Goal: Information Seeking & Learning: Compare options

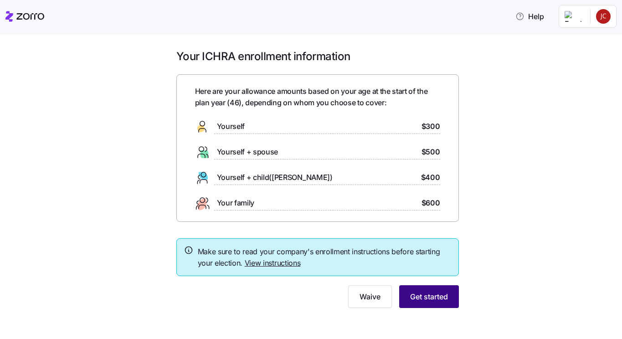
click at [427, 302] on span "Get started" at bounding box center [429, 296] width 38 height 11
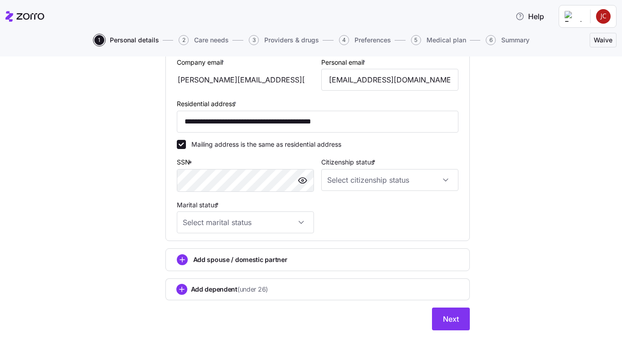
scroll to position [268, 0]
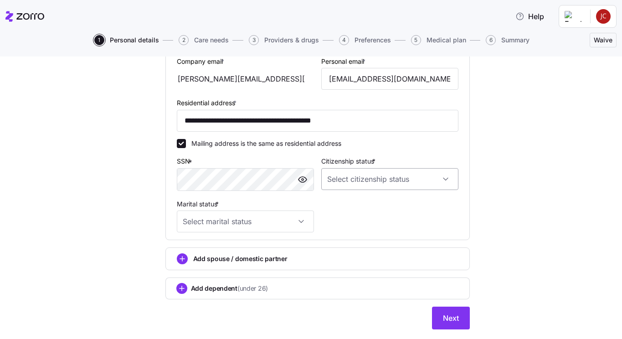
click at [342, 181] on input "Citizenship status *" at bounding box center [389, 179] width 137 height 22
click at [344, 202] on div "[DEMOGRAPHIC_DATA] citizen" at bounding box center [390, 208] width 130 height 19
type input "[DEMOGRAPHIC_DATA] citizen"
click at [217, 229] on input "Marital status *" at bounding box center [245, 222] width 137 height 22
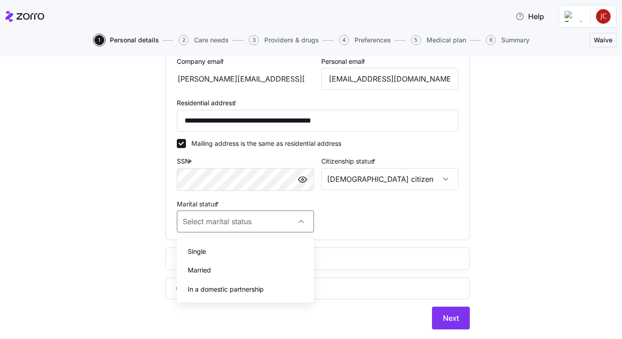
click at [201, 255] on span "Single" at bounding box center [197, 252] width 18 height 10
type input "Single"
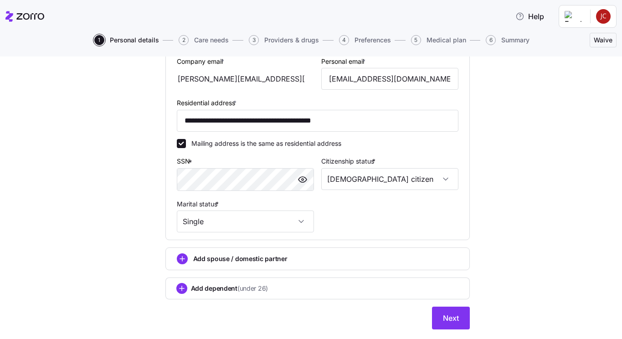
scroll to position [293, 0]
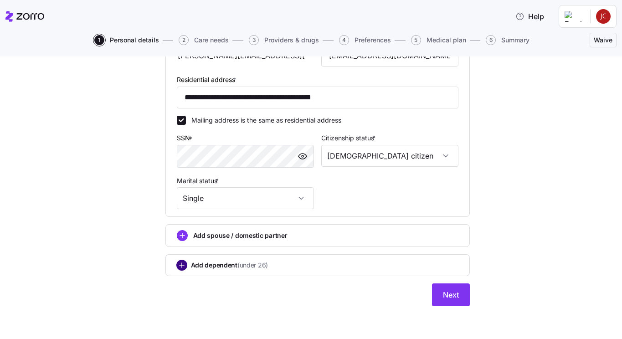
click at [179, 269] on circle "add icon" at bounding box center [182, 265] width 10 height 10
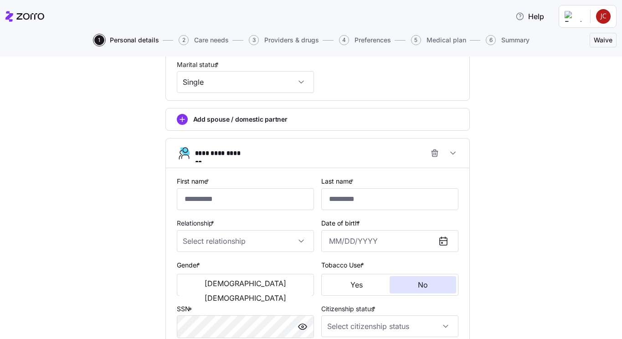
scroll to position [409, 0]
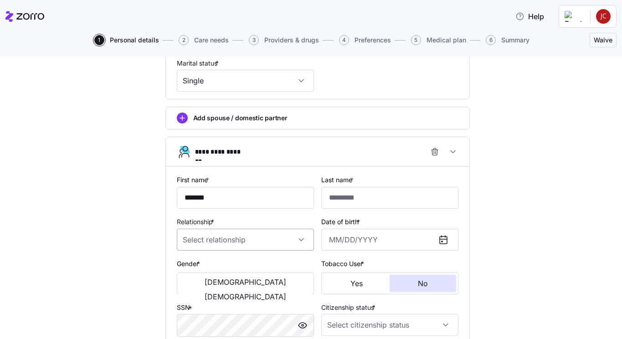
type input "*******"
type input "******"
click at [257, 245] on input "Relationship *" at bounding box center [245, 240] width 137 height 22
click at [195, 270] on span "Child" at bounding box center [195, 269] width 15 height 10
type input "Child"
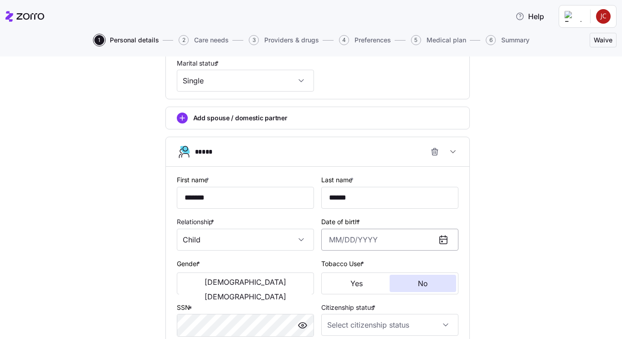
click at [356, 239] on input "Date of birth *" at bounding box center [389, 240] width 137 height 22
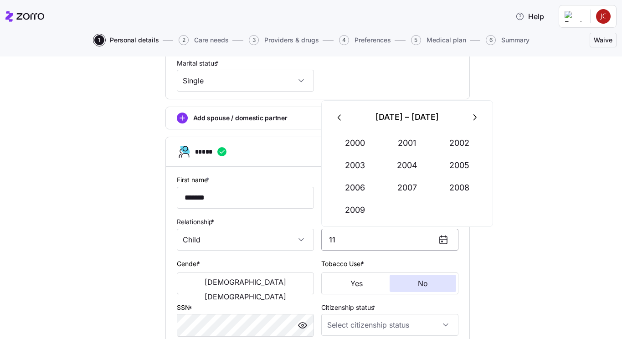
type input "1"
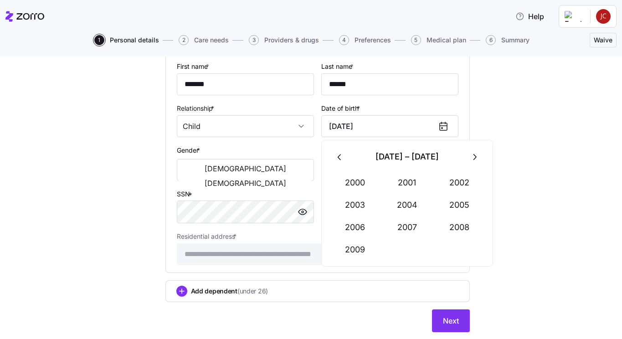
scroll to position [528, 0]
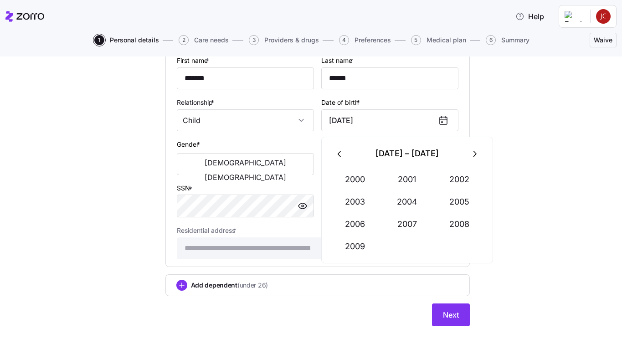
type input "[DATE]"
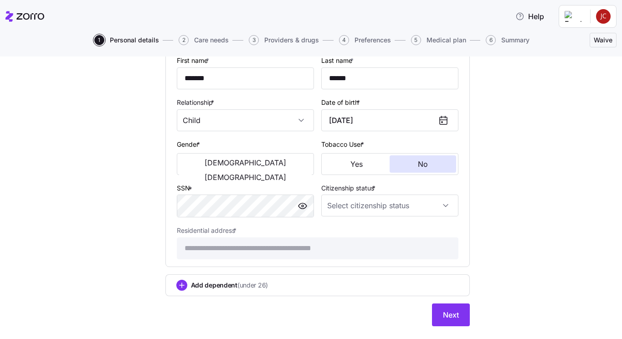
click at [285, 144] on div "Gender * [DEMOGRAPHIC_DATA] [DEMOGRAPHIC_DATA]" at bounding box center [245, 157] width 137 height 36
click at [276, 174] on span "[DEMOGRAPHIC_DATA]" at bounding box center [246, 177] width 82 height 7
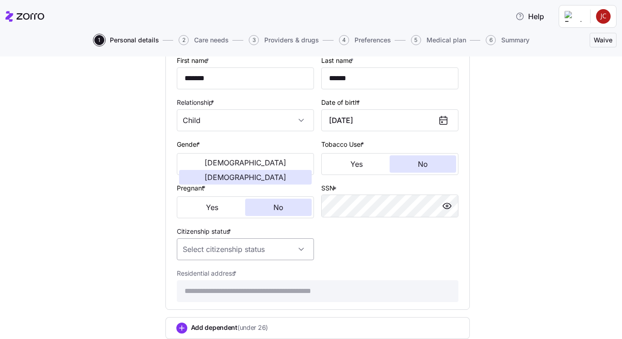
click at [298, 249] on input "Citizenship status *" at bounding box center [245, 249] width 137 height 22
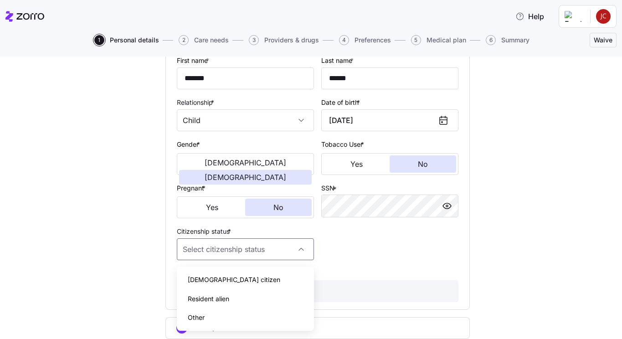
click at [211, 281] on span "[DEMOGRAPHIC_DATA] citizen" at bounding box center [234, 280] width 93 height 10
type input "[DEMOGRAPHIC_DATA] citizen"
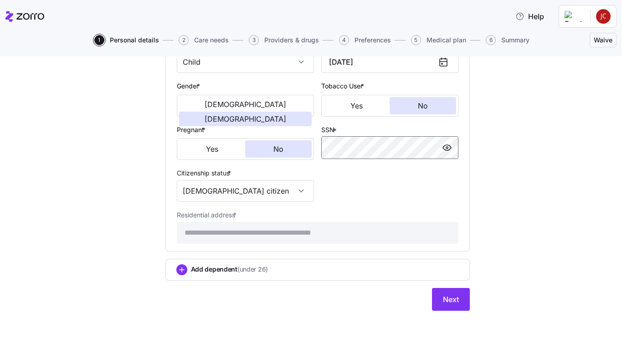
scroll to position [594, 0]
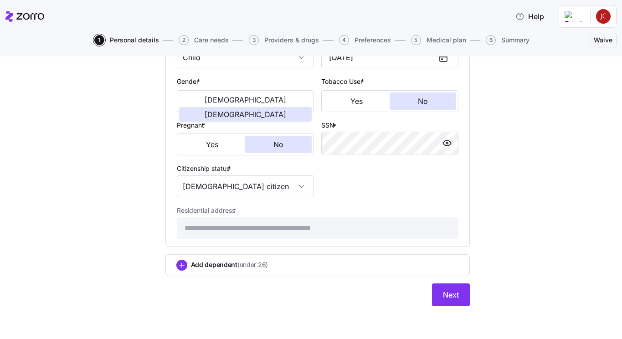
click at [182, 264] on icon "add icon" at bounding box center [182, 265] width 0 height 5
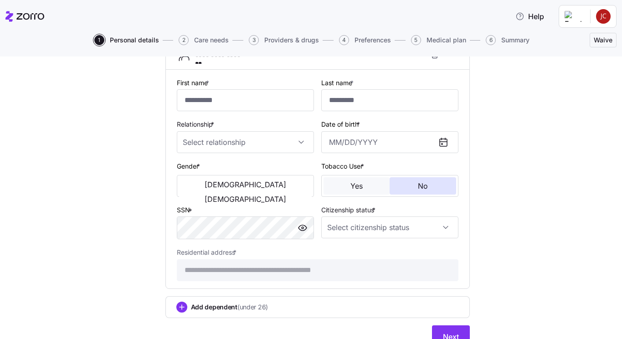
scroll to position [806, 0]
click at [364, 225] on input "Citizenship status *" at bounding box center [389, 227] width 137 height 22
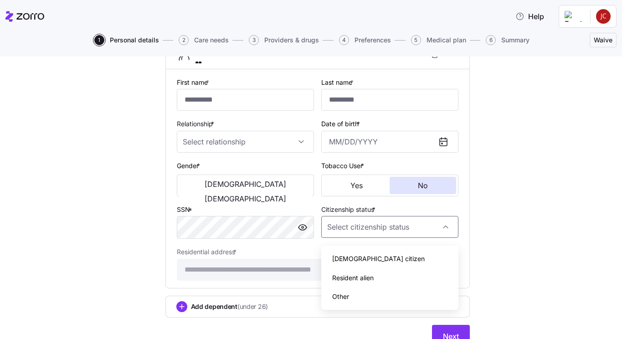
click at [347, 263] on span "[DEMOGRAPHIC_DATA] citizen" at bounding box center [378, 259] width 93 height 10
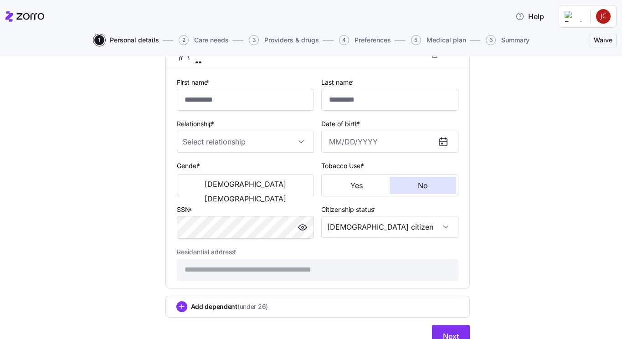
type input "[DEMOGRAPHIC_DATA] citizen"
click at [275, 195] on span "[DEMOGRAPHIC_DATA]" at bounding box center [246, 198] width 82 height 7
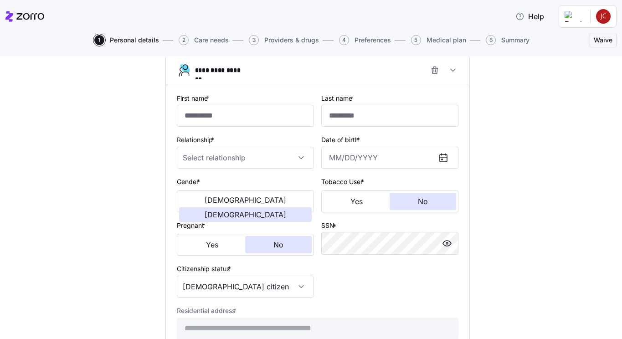
scroll to position [788, 0]
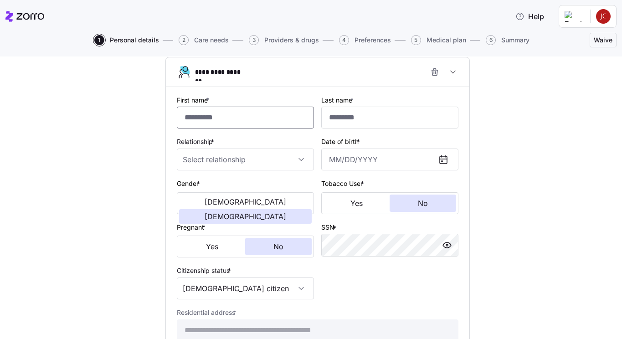
click at [213, 121] on input "First name *" at bounding box center [245, 118] width 137 height 22
type input "********"
type input "******"
click at [197, 156] on input "Relationship *" at bounding box center [245, 160] width 137 height 22
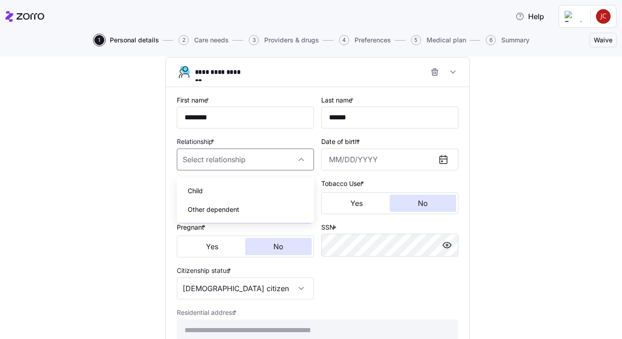
click at [198, 189] on span "Child" at bounding box center [195, 191] width 15 height 10
type input "Child"
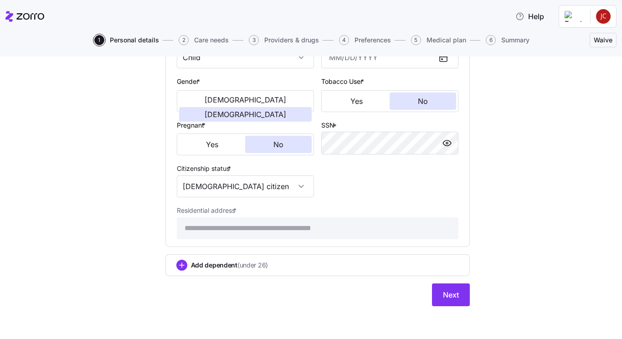
scroll to position [895, 0]
click at [448, 298] on span "Next" at bounding box center [451, 295] width 16 height 11
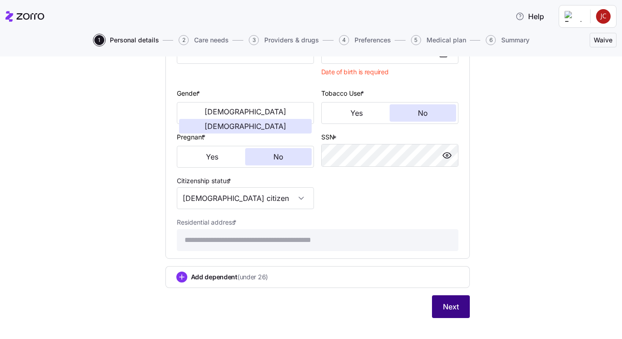
click at [452, 310] on span "Next" at bounding box center [451, 306] width 16 height 11
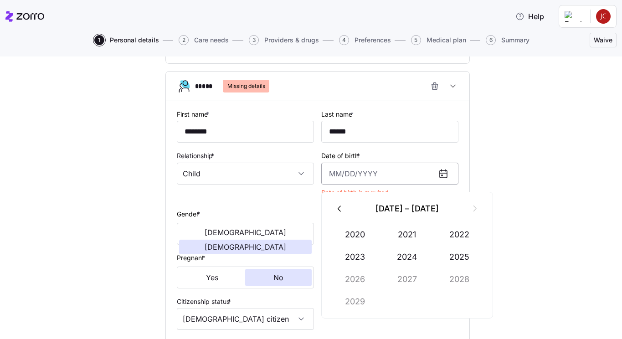
click at [330, 178] on input "Date of birth *" at bounding box center [389, 174] width 137 height 22
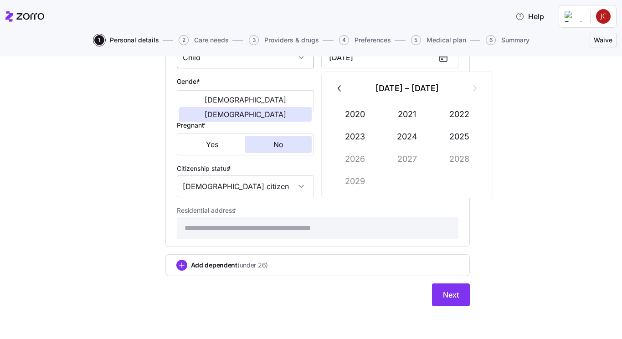
scroll to position [895, 0]
type input "[DATE]"
click at [448, 291] on span "Next" at bounding box center [451, 295] width 16 height 11
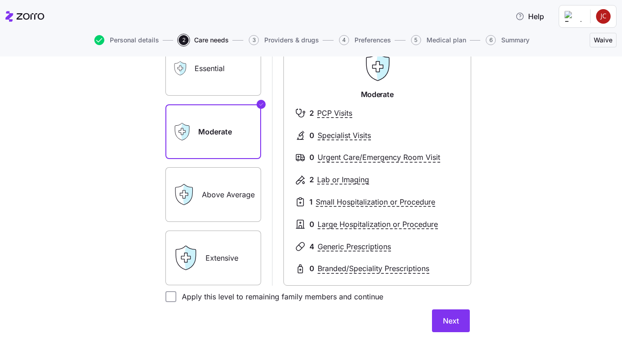
scroll to position [95, 0]
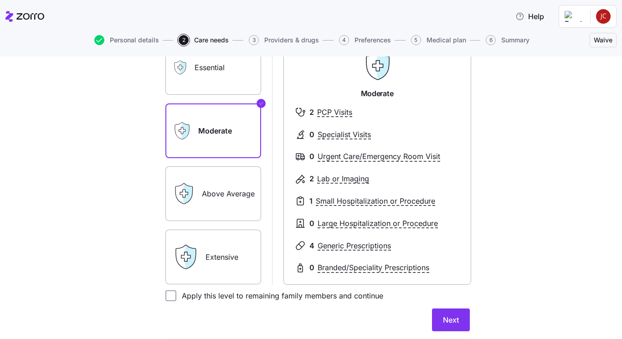
click at [223, 193] on label "Above Average" at bounding box center [214, 193] width 96 height 55
click at [0, 0] on input "Above Average" at bounding box center [0, 0] width 0 height 0
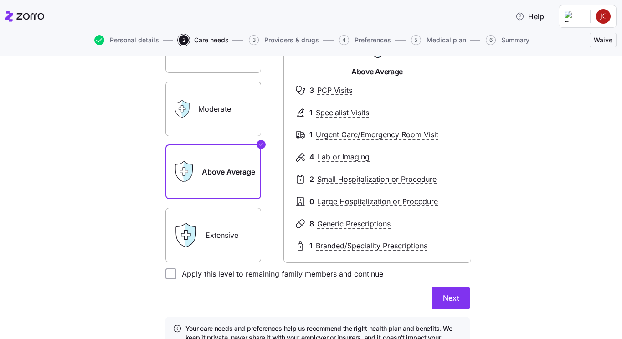
scroll to position [119, 0]
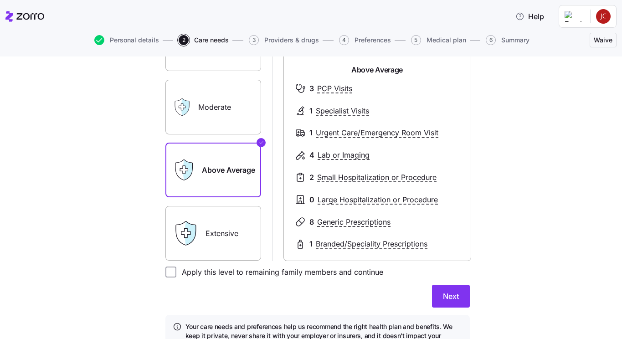
click at [227, 236] on label "Extensive" at bounding box center [214, 233] width 96 height 55
click at [0, 0] on input "Extensive" at bounding box center [0, 0] width 0 height 0
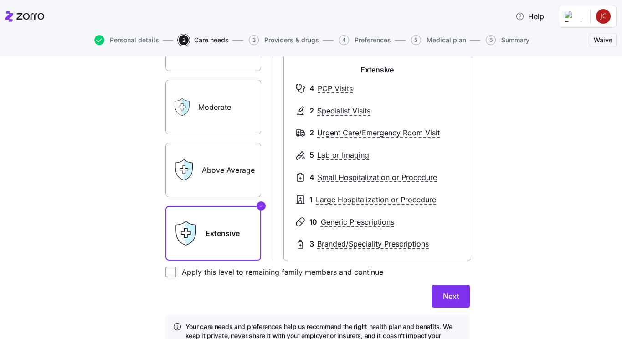
click at [210, 171] on label "Above Average" at bounding box center [214, 170] width 96 height 55
click at [0, 0] on input "Above Average" at bounding box center [0, 0] width 0 height 0
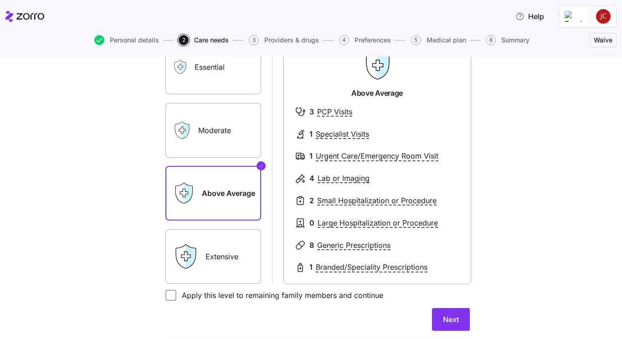
scroll to position [170, 0]
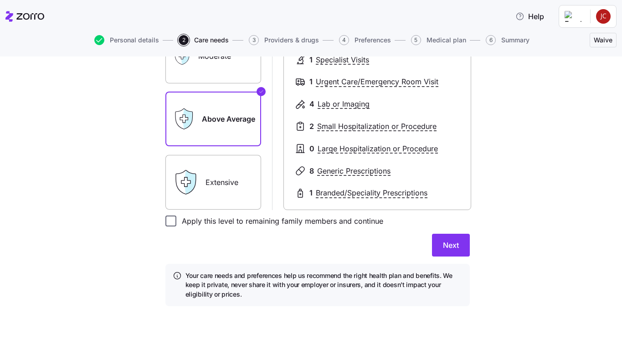
click at [170, 220] on input "Apply this level to remaining family members and continue" at bounding box center [171, 221] width 11 height 11
checkbox input "true"
click at [476, 242] on div "Expected level of care Select the level of healthcare services each household m…" at bounding box center [317, 110] width 319 height 416
click at [466, 242] on button "Next" at bounding box center [451, 245] width 38 height 23
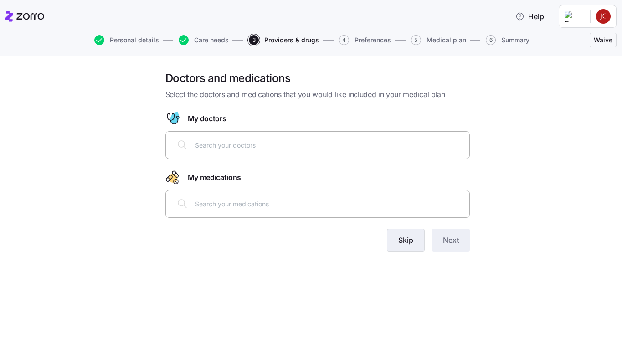
click at [406, 244] on span "Skip" at bounding box center [406, 240] width 15 height 11
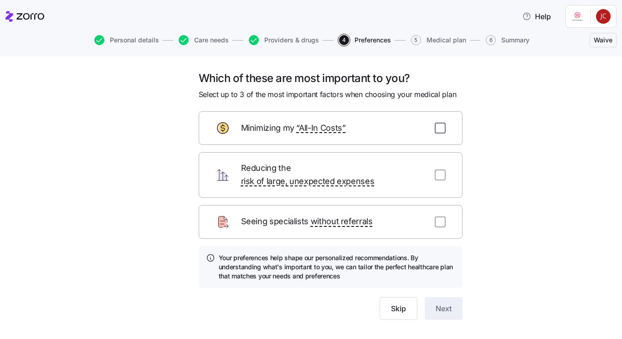
click at [440, 130] on input "checkbox" at bounding box center [440, 128] width 11 height 11
checkbox input "true"
click at [449, 303] on span "Next" at bounding box center [444, 308] width 16 height 11
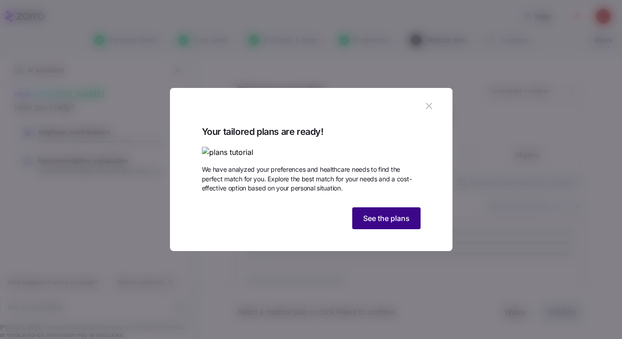
click at [376, 224] on span "See the plans" at bounding box center [386, 218] width 47 height 11
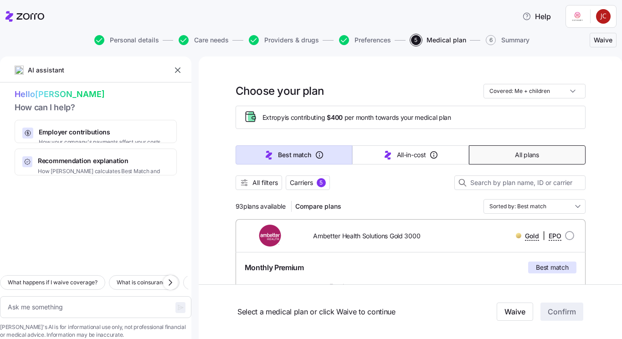
click at [512, 158] on button "All plans" at bounding box center [527, 154] width 117 height 19
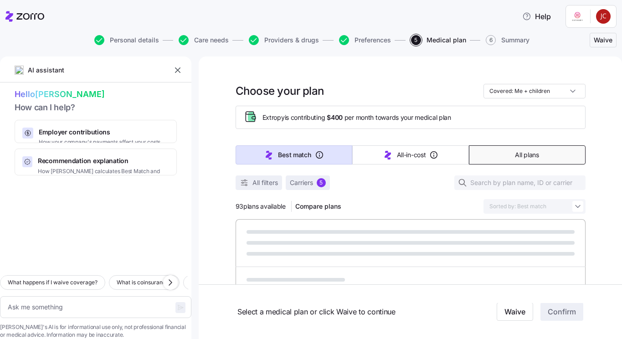
type textarea "x"
type input "Sorted by: Premium"
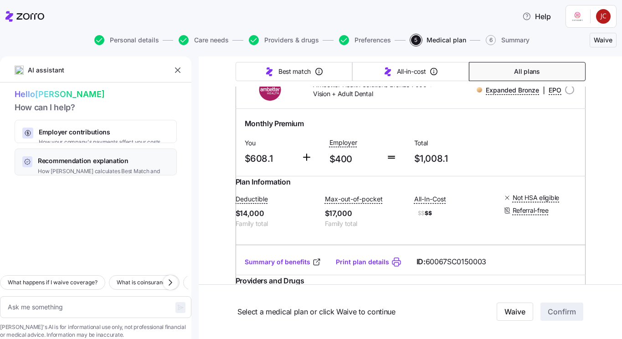
scroll to position [866, 0]
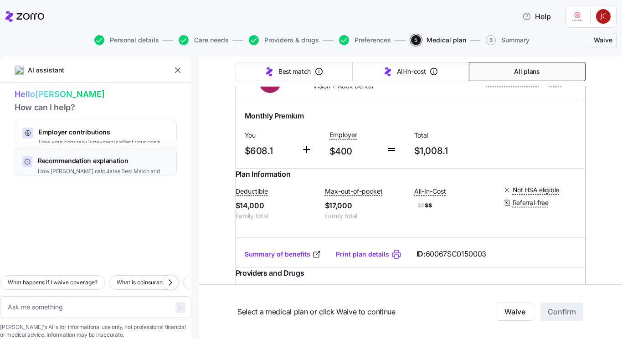
click at [102, 153] on div "Recommendation explanation How [PERSON_NAME] calculates Best Match and All-In-C…" at bounding box center [96, 162] width 162 height 27
type textarea "x"
type textarea "Can you explain how [PERSON_NAME] calculates the Best Match and Lowest All-In-C…"
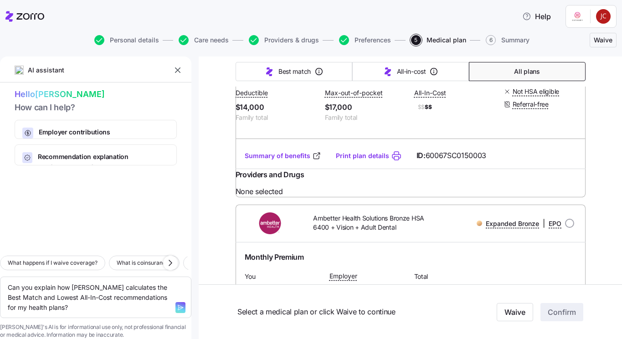
scroll to position [965, 0]
click at [268, 160] on link "Summary of benefits" at bounding box center [283, 154] width 77 height 9
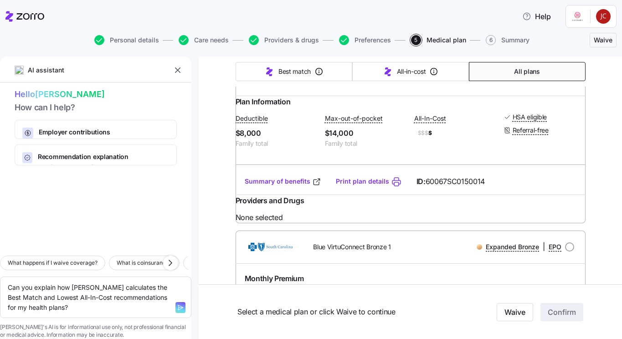
scroll to position [3088, 0]
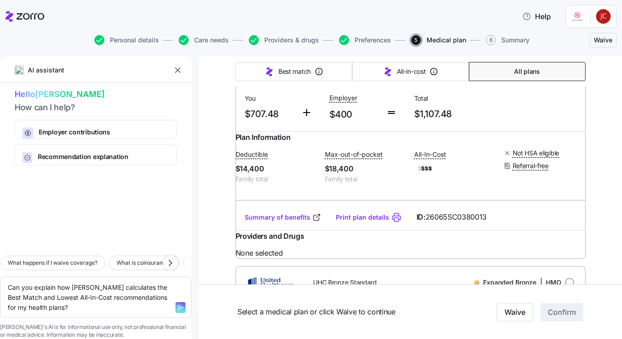
scroll to position [4475, 0]
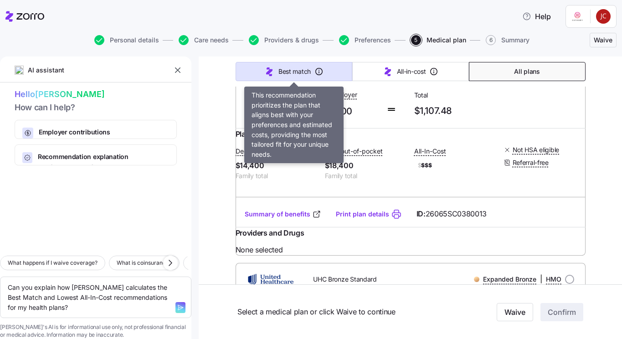
click at [281, 77] on button "Best match" at bounding box center [294, 71] width 117 height 19
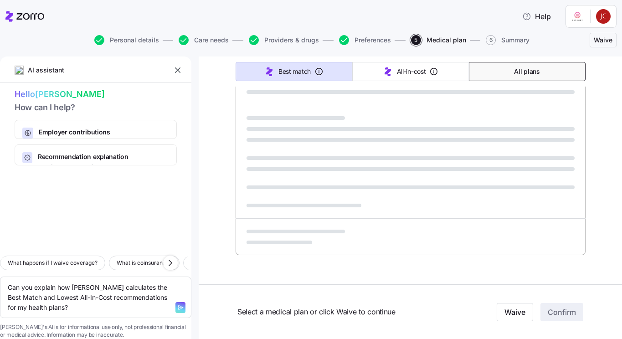
type textarea "x"
type input "Sorted by: Best match"
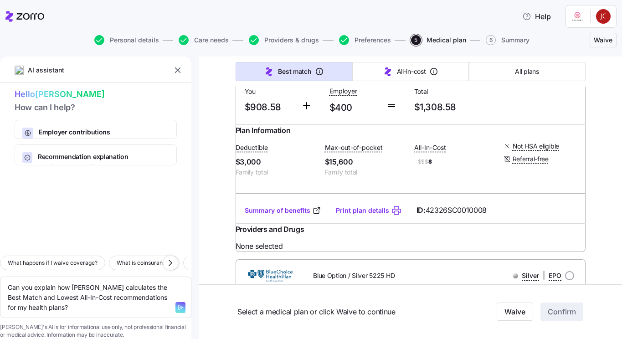
scroll to position [3076, 0]
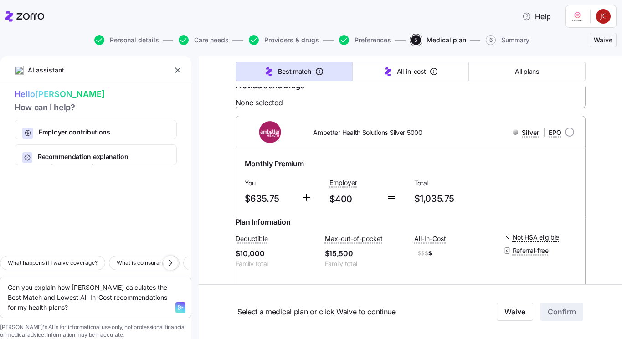
scroll to position [3907, 0]
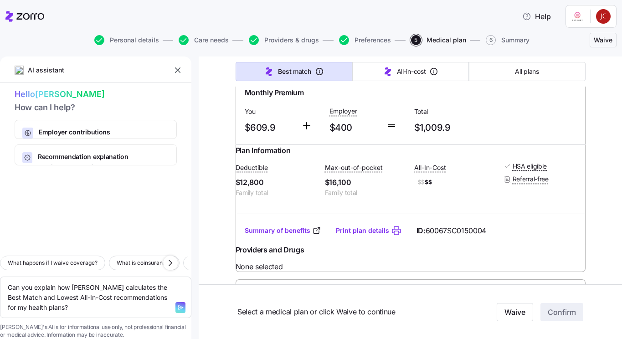
scroll to position [4921, 0]
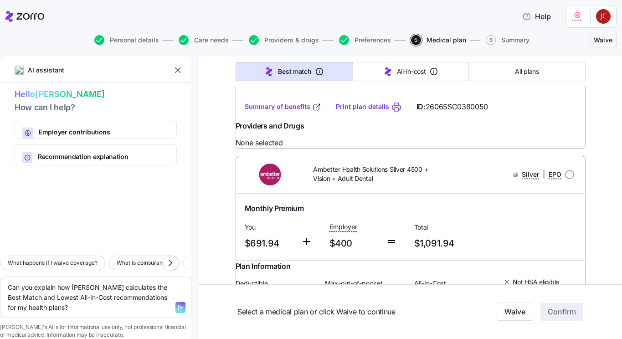
scroll to position [8124, 0]
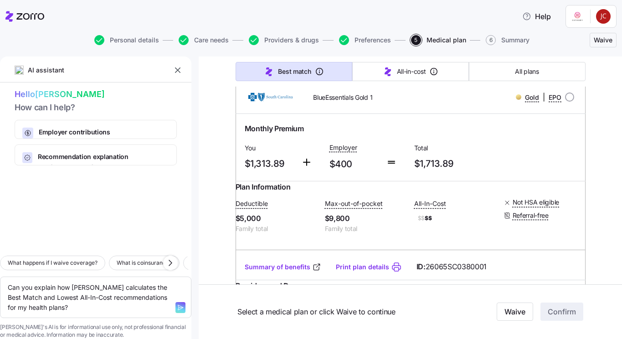
type textarea "x"
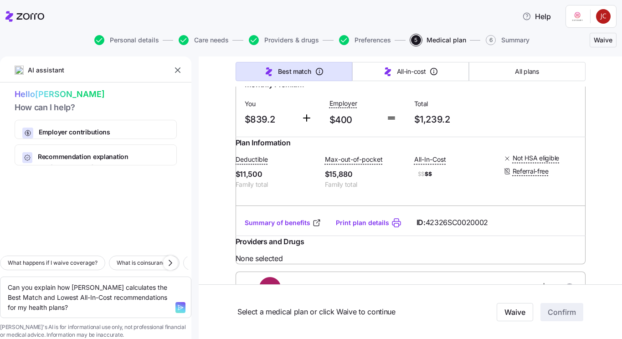
scroll to position [9423, 0]
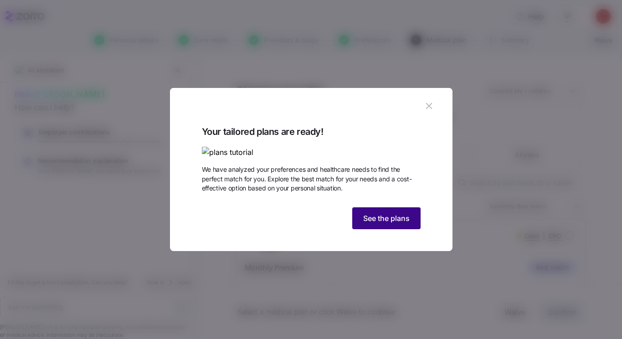
type textarea "x"
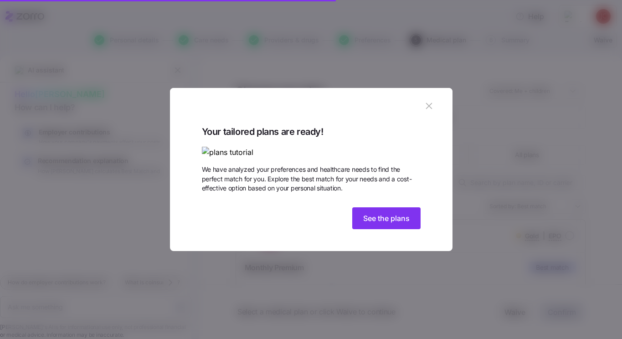
type textarea "x"
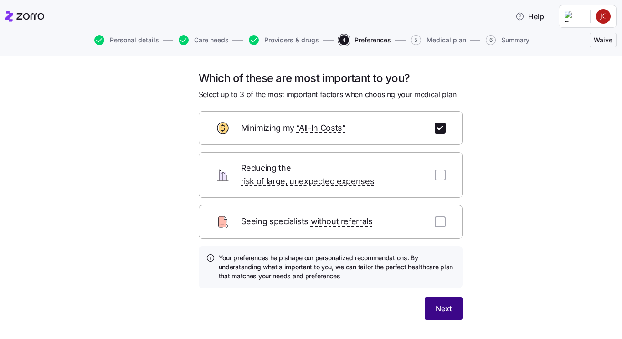
click at [446, 303] on span "Next" at bounding box center [444, 308] width 16 height 11
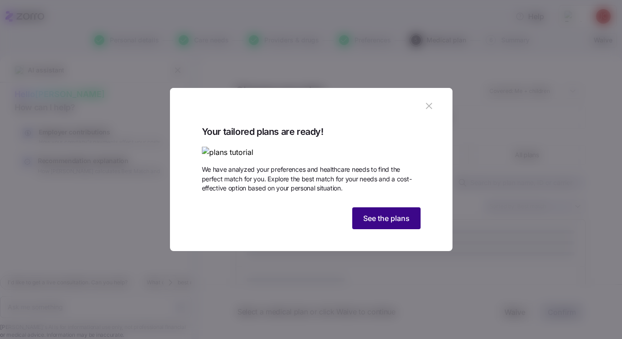
click at [384, 224] on span "See the plans" at bounding box center [386, 218] width 47 height 11
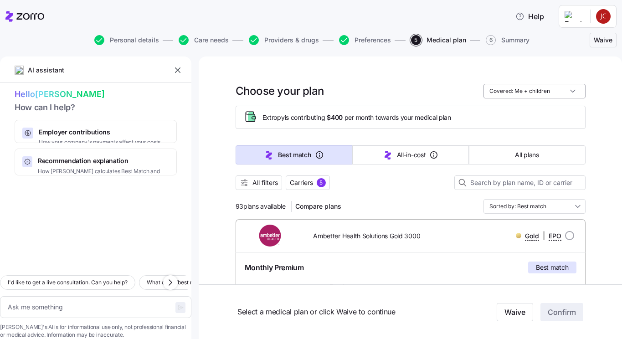
click at [573, 89] on input "Covered: Me + children" at bounding box center [535, 91] width 102 height 15
click at [573, 89] on div "Covered: Me + children" at bounding box center [535, 91] width 102 height 15
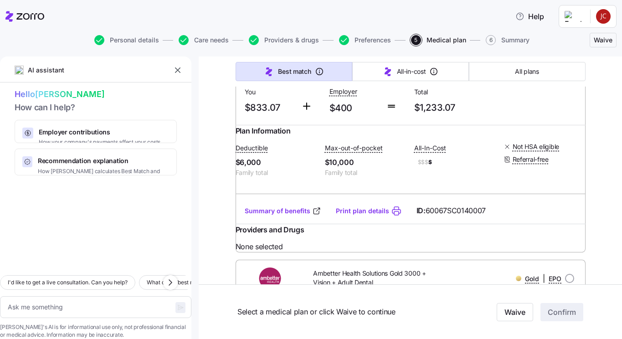
scroll to position [197, 0]
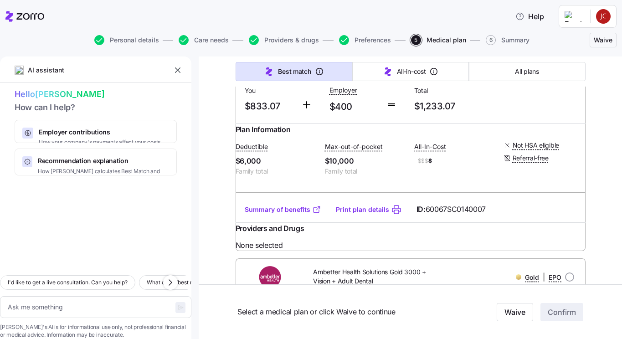
click at [296, 214] on link "Summary of benefits" at bounding box center [283, 209] width 77 height 9
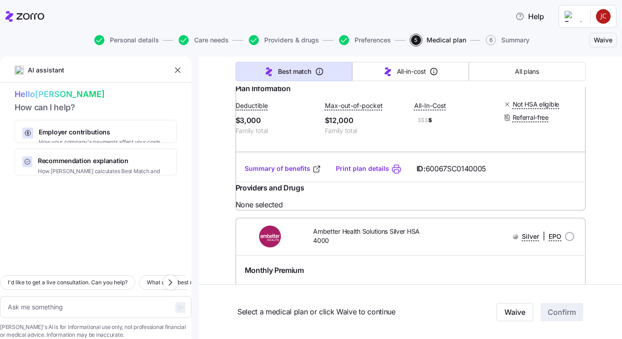
scroll to position [713, 0]
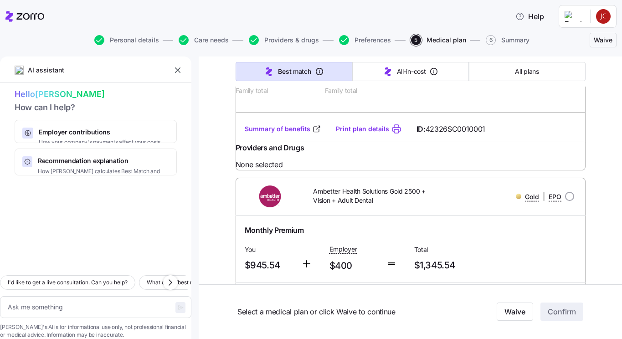
type textarea "x"
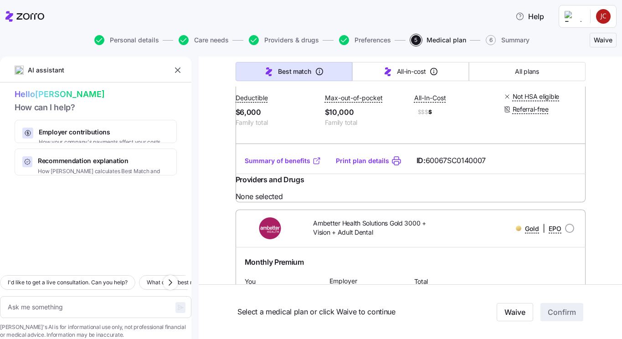
scroll to position [246, 0]
click at [316, 165] on icon at bounding box center [316, 160] width 9 height 9
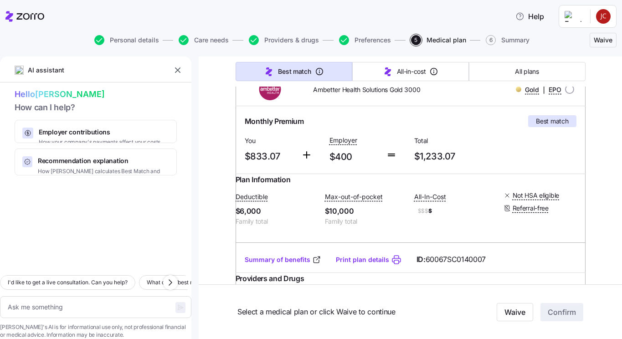
scroll to position [135, 0]
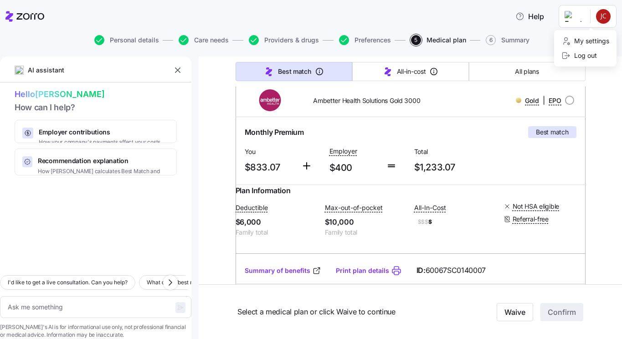
click at [600, 18] on html "Help Personal details Care needs Providers & drugs Preferences 5 Medical plan 6…" at bounding box center [311, 167] width 622 height 334
click at [529, 12] on html "Help Personal details Care needs Providers & drugs Preferences 5 Medical plan 6…" at bounding box center [311, 167] width 622 height 334
click at [538, 11] on button "Help" at bounding box center [529, 16] width 43 height 18
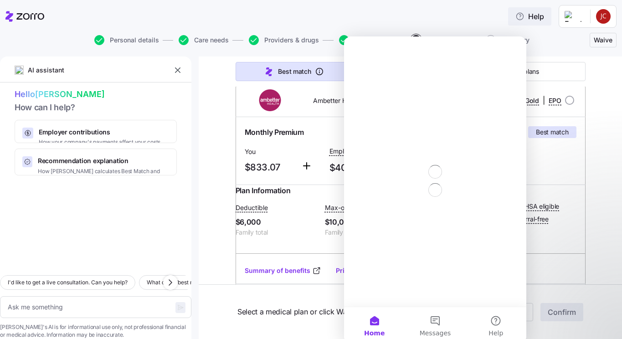
scroll to position [0, 0]
